Goal: Information Seeking & Learning: Understand process/instructions

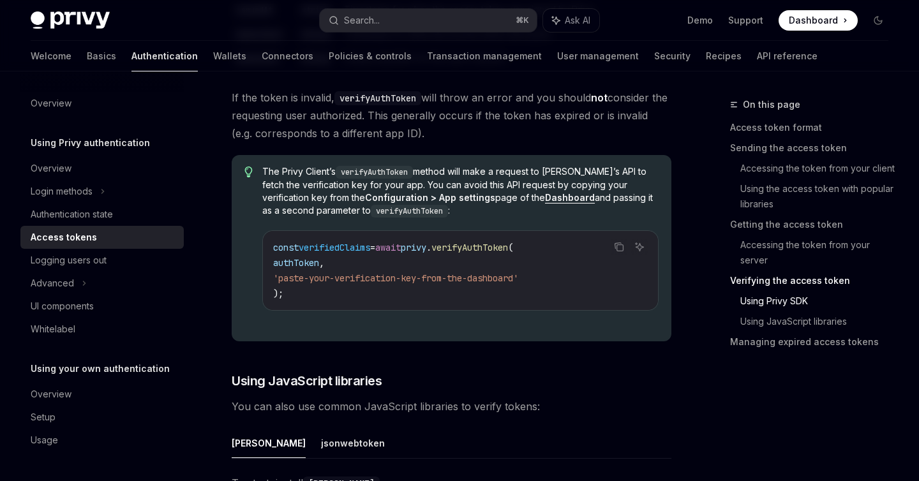
scroll to position [2491, 0]
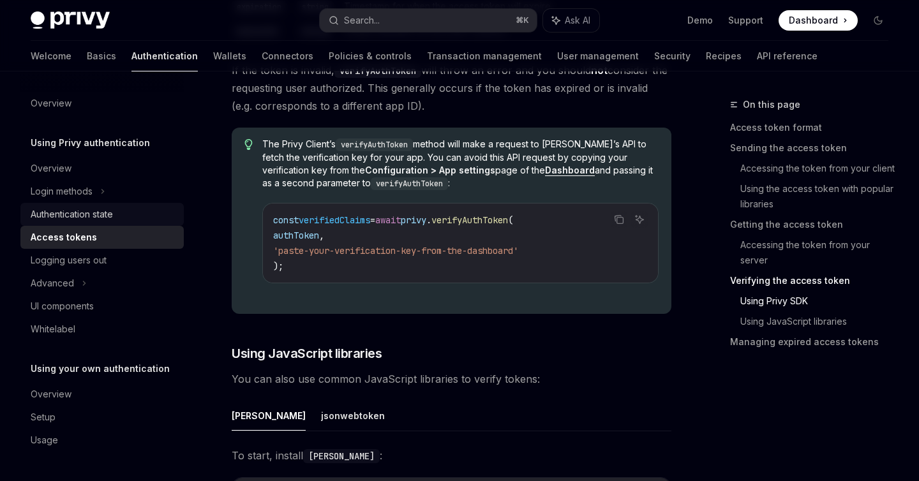
click at [91, 211] on div "Authentication state" at bounding box center [72, 214] width 82 height 15
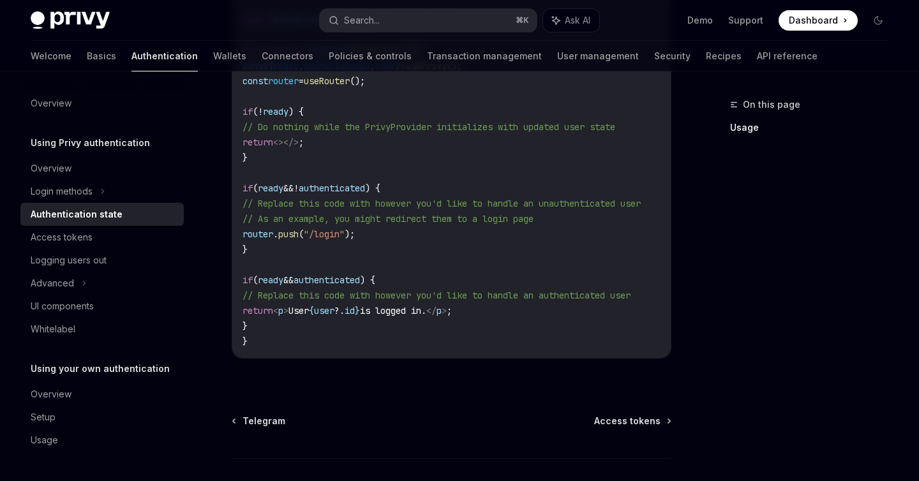
scroll to position [605, 0]
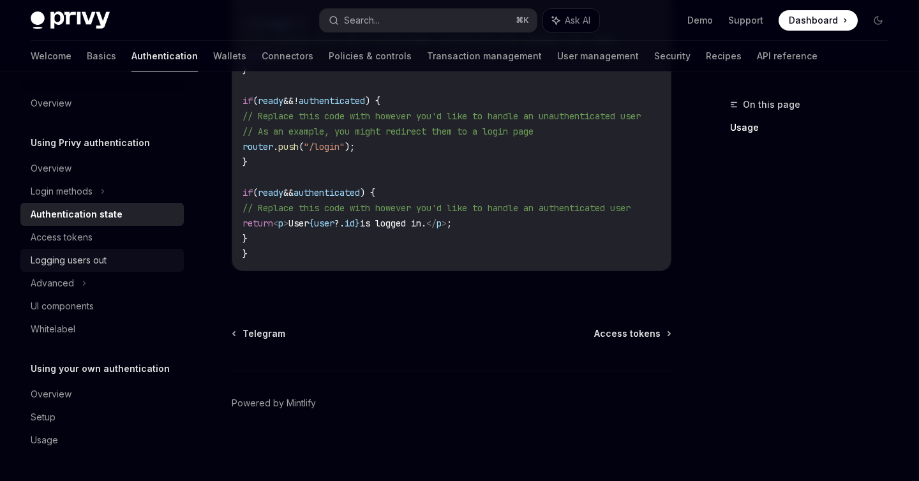
click at [68, 264] on div "Logging users out" at bounding box center [69, 260] width 76 height 15
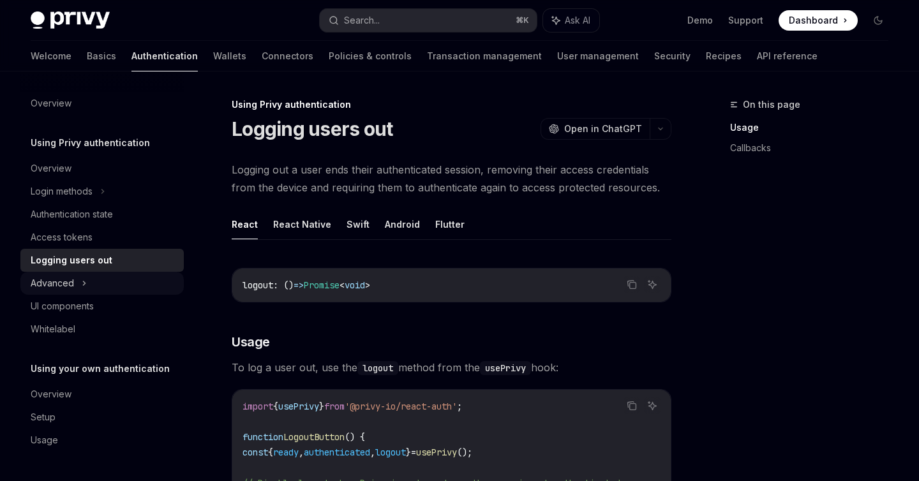
click at [63, 287] on div "Advanced" at bounding box center [52, 283] width 43 height 15
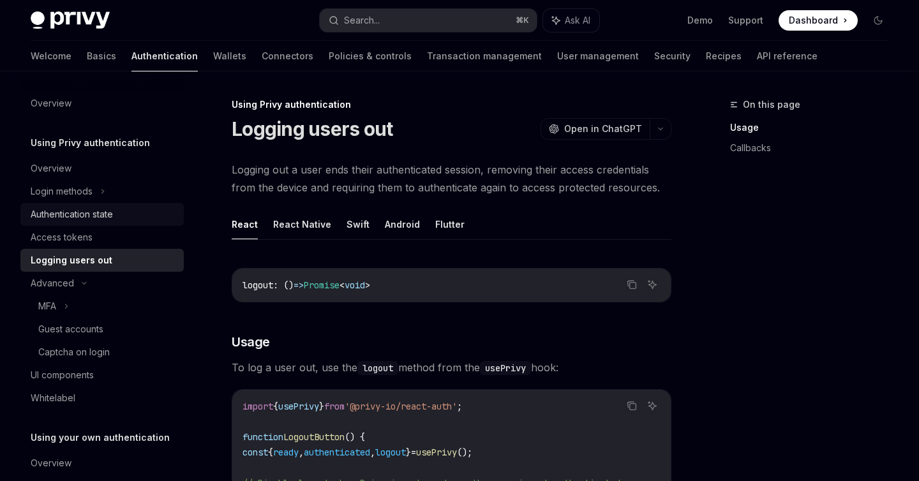
click at [83, 215] on div "Authentication state" at bounding box center [72, 214] width 82 height 15
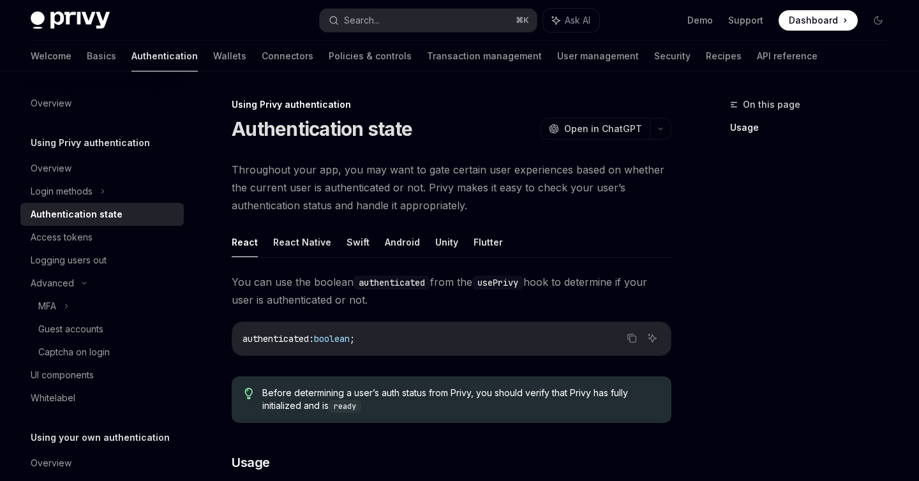
scroll to position [23, 0]
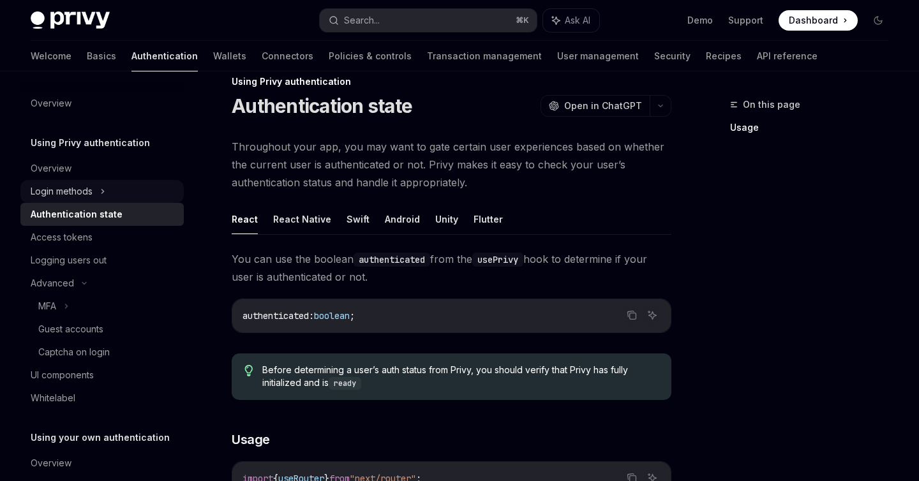
click at [52, 192] on div "Login methods" at bounding box center [62, 191] width 62 height 15
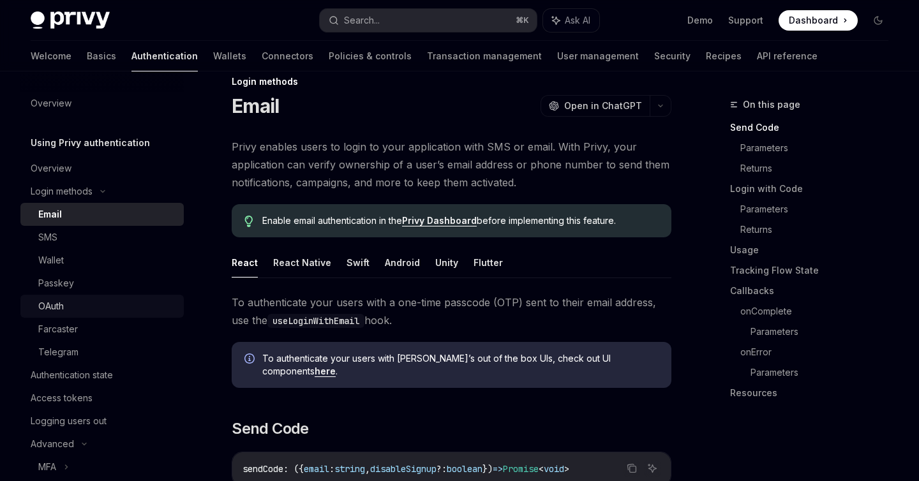
click at [55, 301] on div "OAuth" at bounding box center [51, 306] width 26 height 15
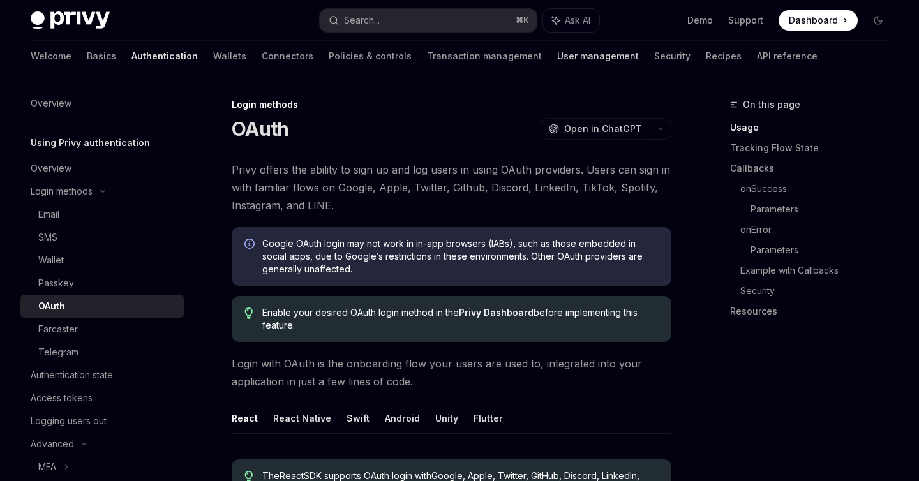
click at [557, 63] on link "User management" at bounding box center [598, 56] width 82 height 31
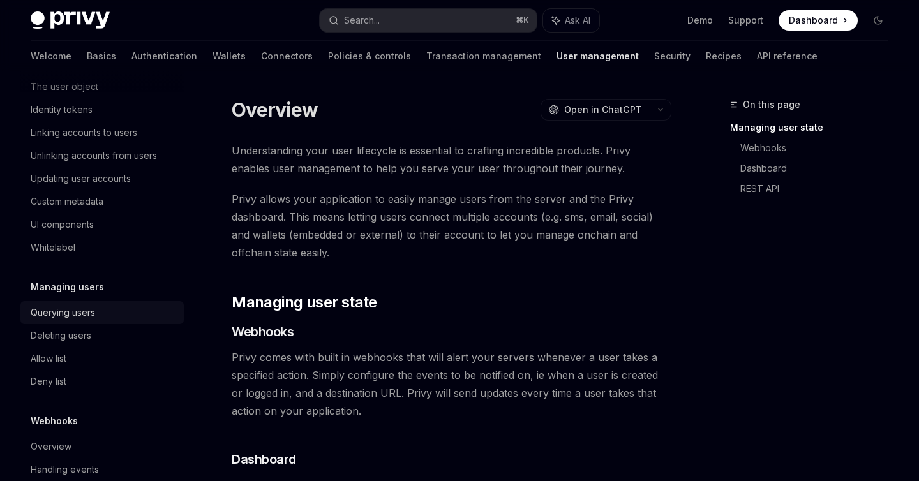
scroll to position [241, 0]
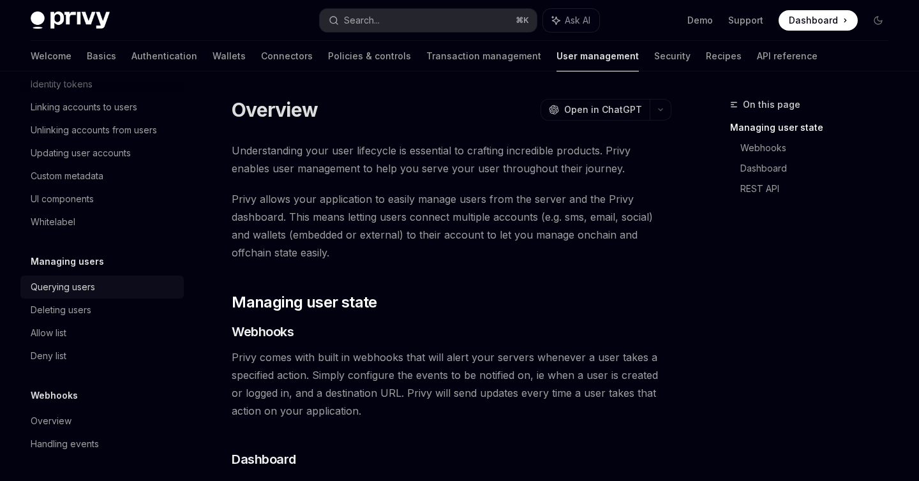
click at [68, 289] on div "Querying users" at bounding box center [63, 287] width 64 height 15
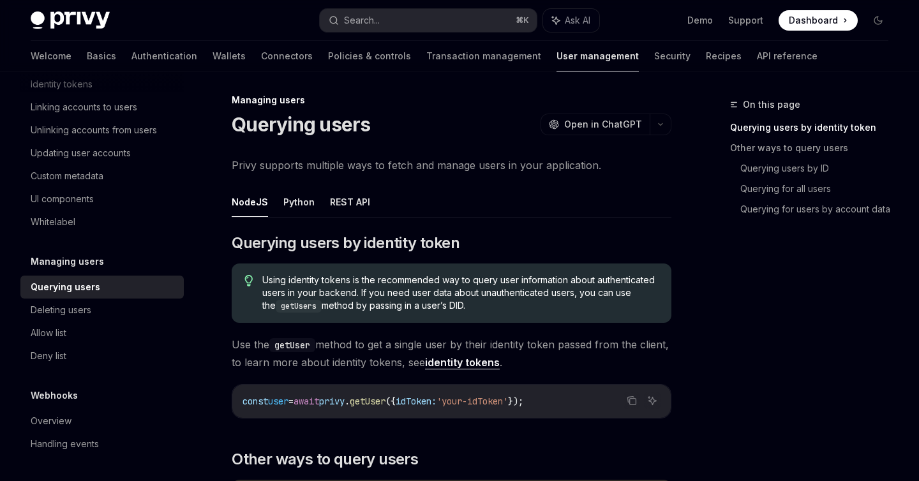
scroll to position [6, 0]
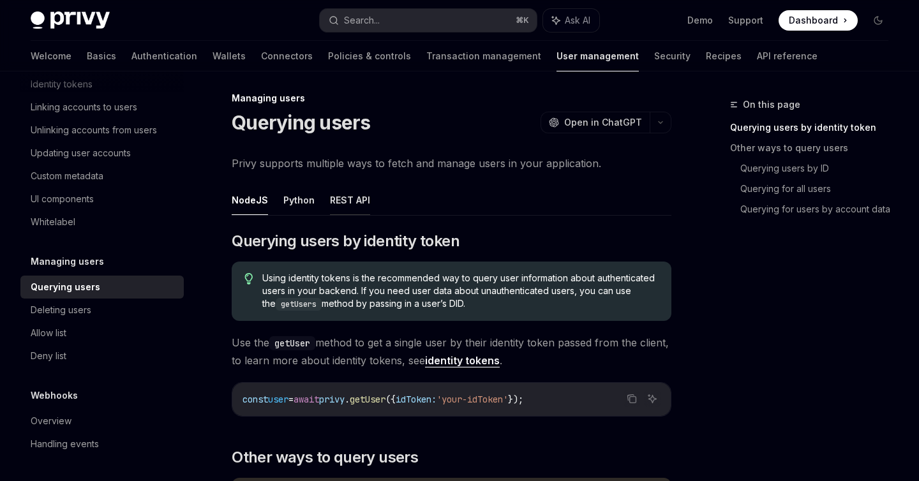
click at [351, 199] on button "REST API" at bounding box center [350, 200] width 40 height 30
type textarea "*"
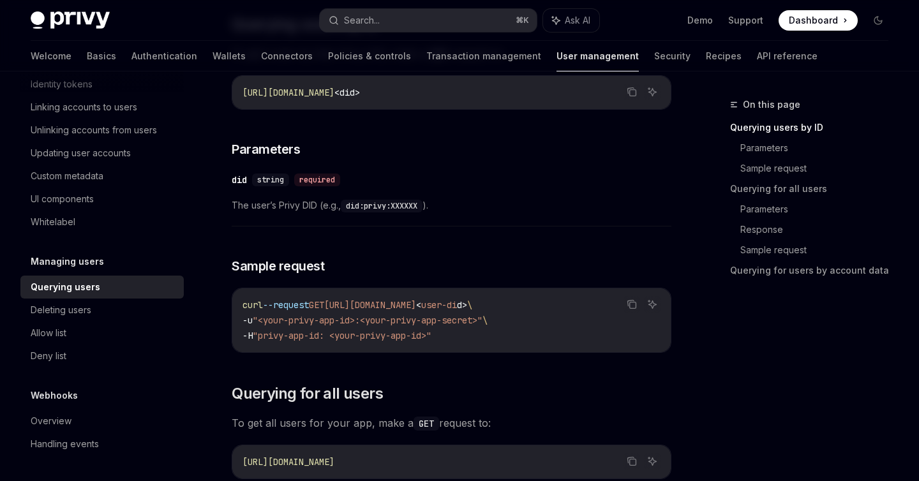
scroll to position [174, 0]
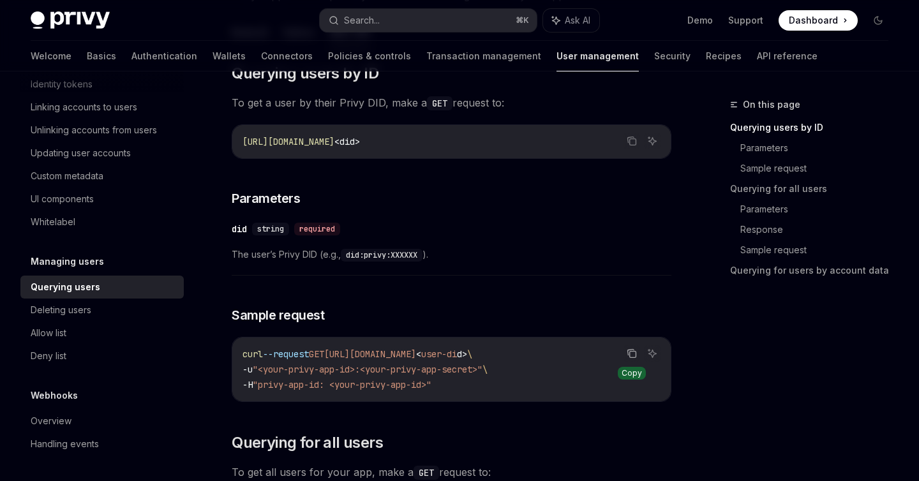
click at [633, 352] on icon "Copy the contents from the code block" at bounding box center [633, 355] width 6 height 6
